Goal: Information Seeking & Learning: Learn about a topic

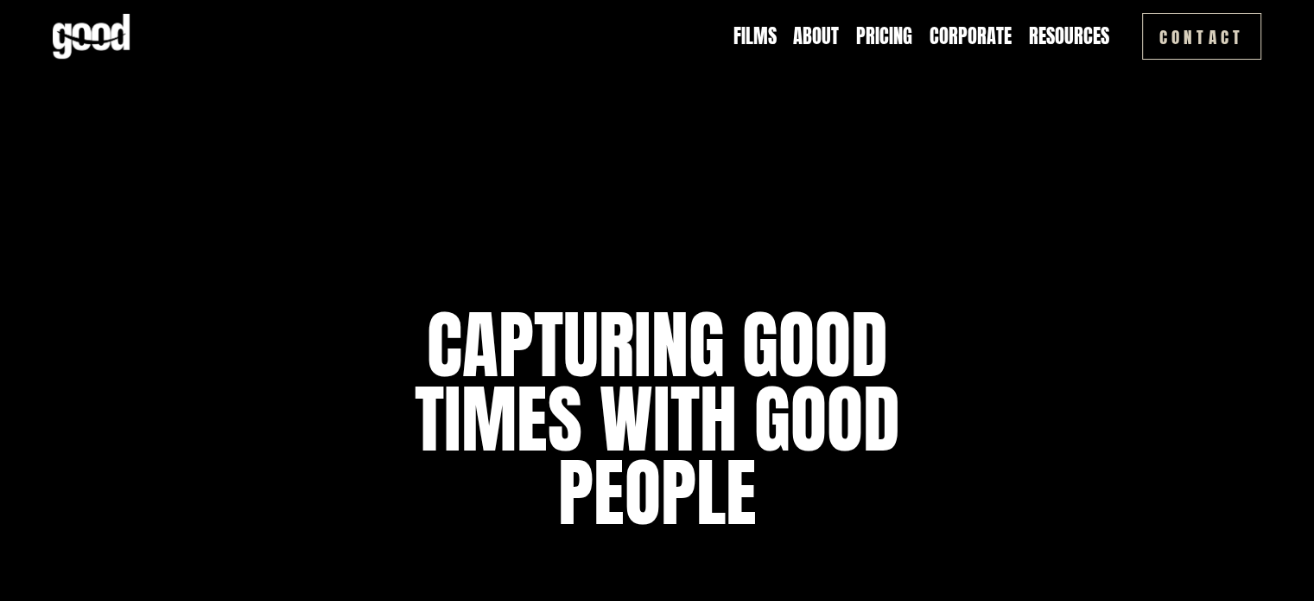
click at [888, 43] on link "Pricing" at bounding box center [884, 36] width 56 height 27
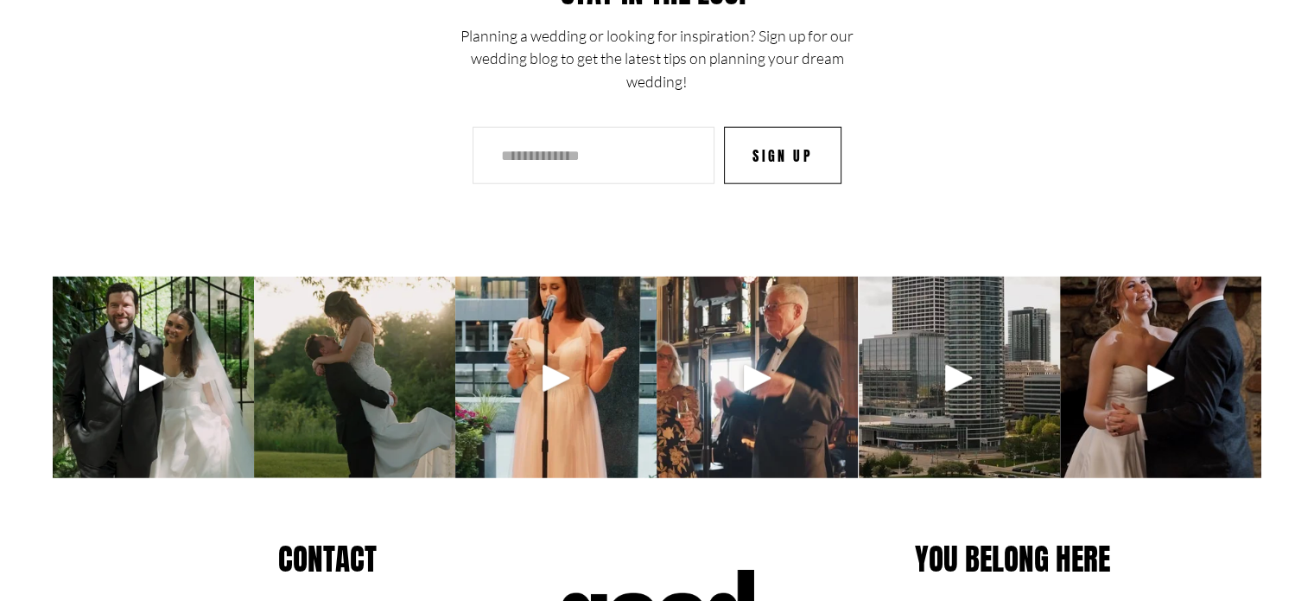
scroll to position [4262, 0]
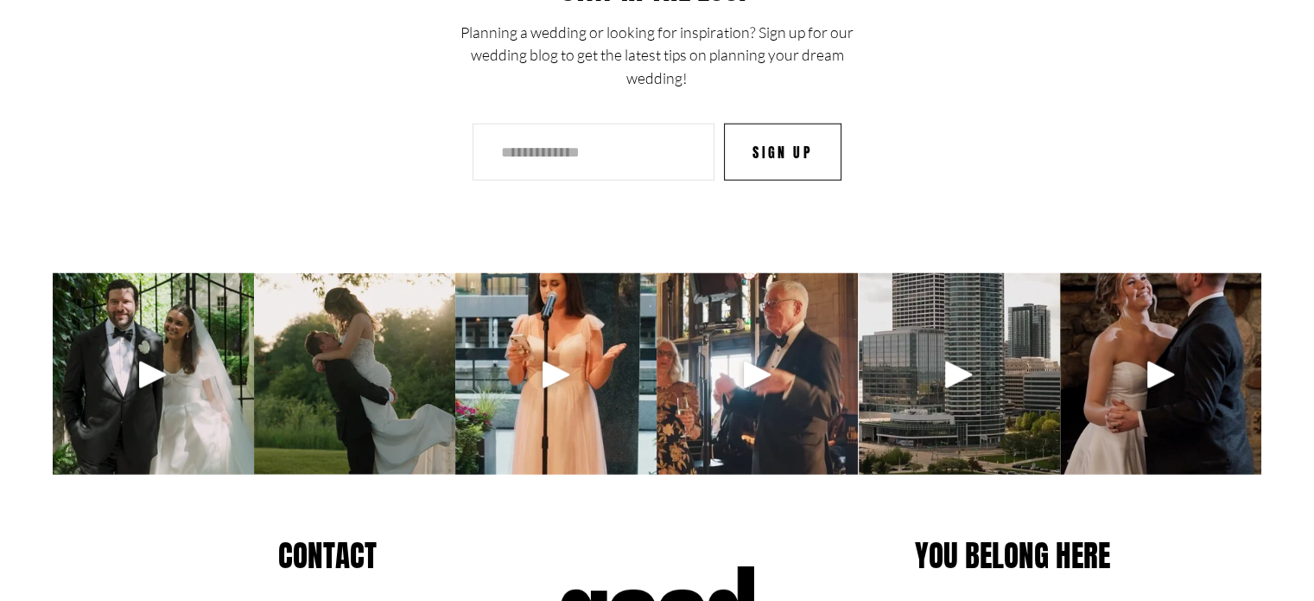
click at [153, 387] on div at bounding box center [152, 373] width 41 height 41
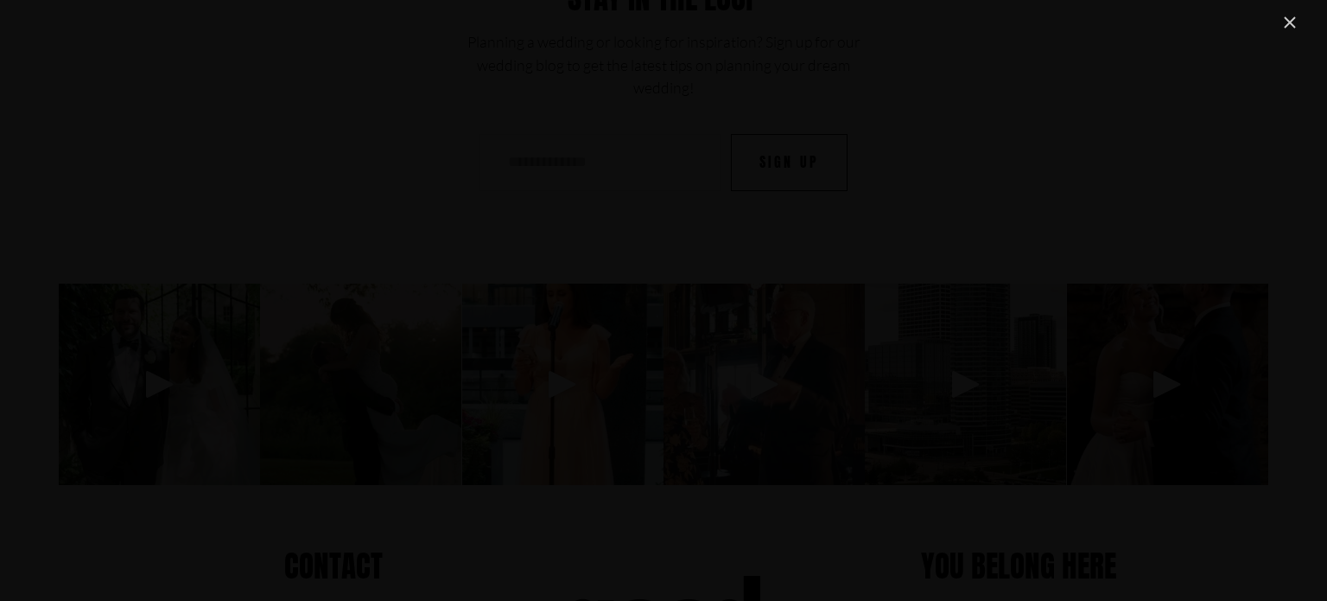
click at [1294, 20] on link "Close" at bounding box center [1290, 22] width 21 height 21
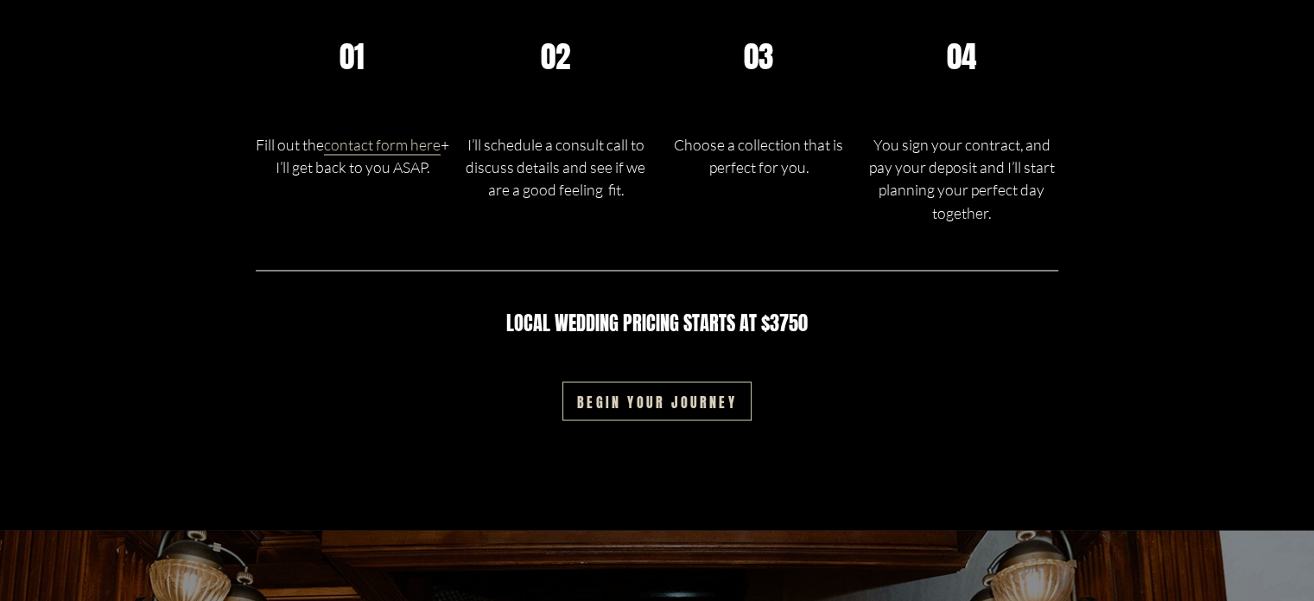
scroll to position [2897, 0]
